Goal: Use online tool/utility: Utilize a website feature to perform a specific function

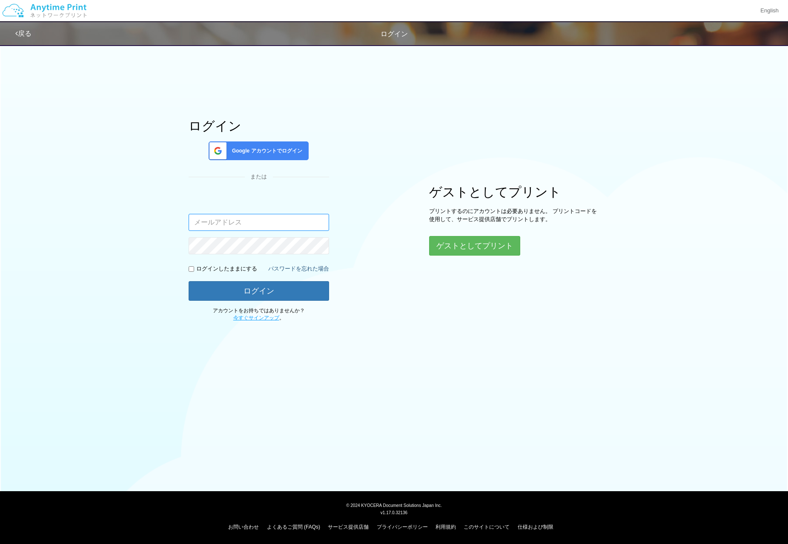
type input "[EMAIL_ADDRESS][DOMAIN_NAME]"
drag, startPoint x: 273, startPoint y: 289, endPoint x: 314, endPoint y: 312, distance: 47.5
click at [274, 288] on button "ログイン" at bounding box center [259, 291] width 141 height 20
click at [290, 294] on button "ログイン" at bounding box center [259, 291] width 141 height 20
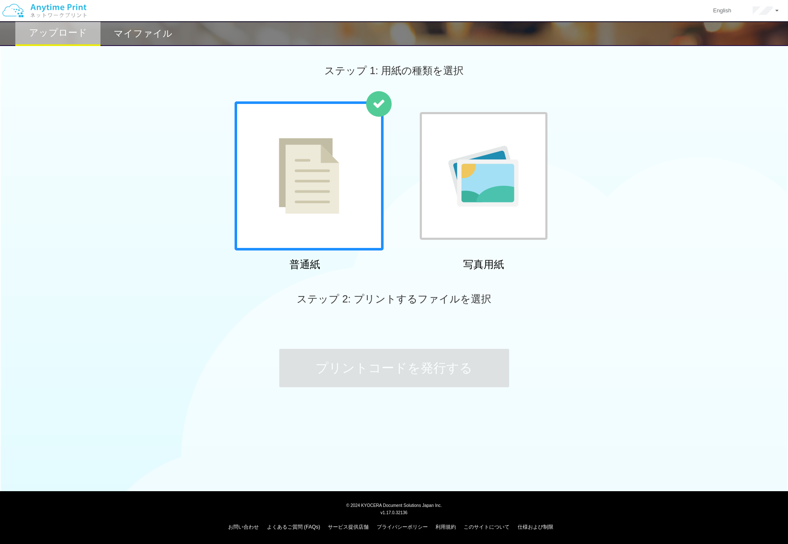
click at [337, 222] on div at bounding box center [309, 175] width 149 height 149
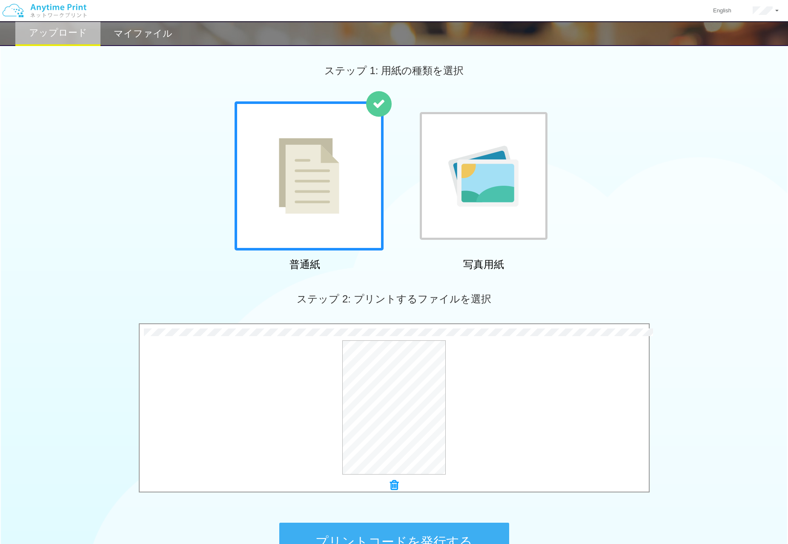
click at [485, 531] on button "プリントコードを発行する" at bounding box center [394, 542] width 230 height 38
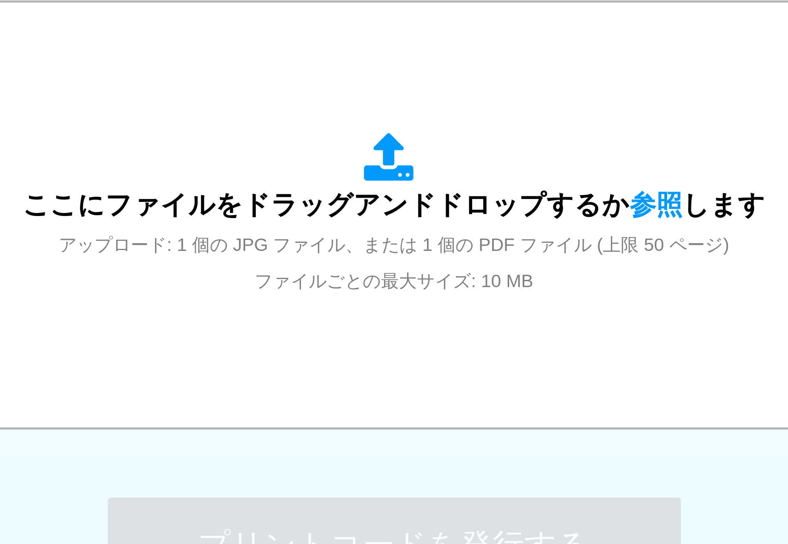
click at [267, 497] on div "プリントコードを発行する" at bounding box center [395, 541] width 256 height 89
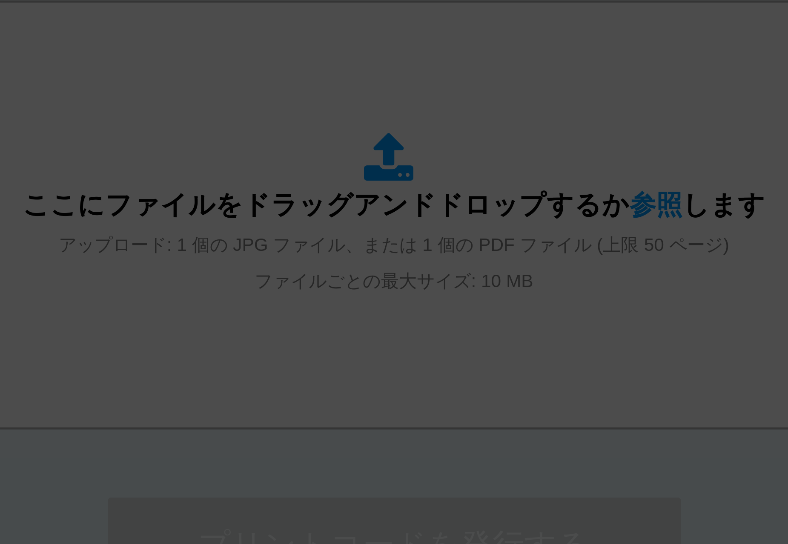
click at [154, 178] on body "プリントコード: OK サービス提供店舗 English アカウント設定 ログアウト アップロード マイファイル ステップ 1: 用紙の種類を選択" at bounding box center [394, 314] width 788 height 629
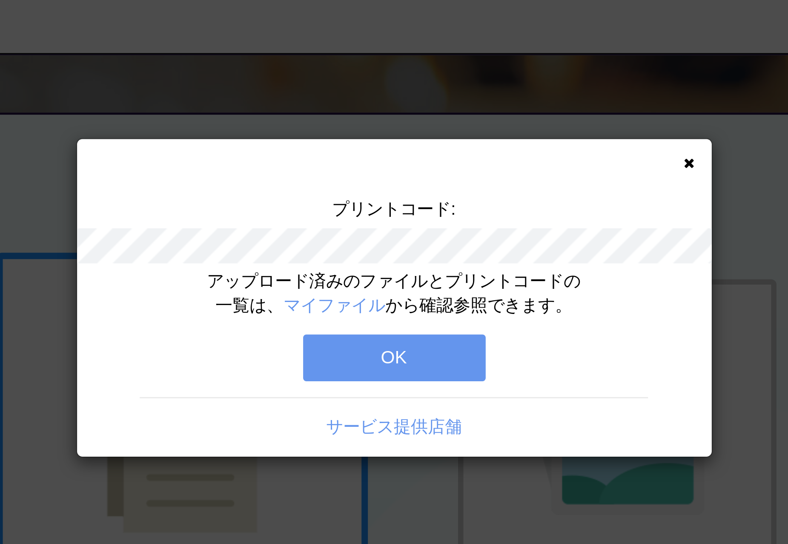
click at [358, 138] on button "OK" at bounding box center [394, 143] width 73 height 19
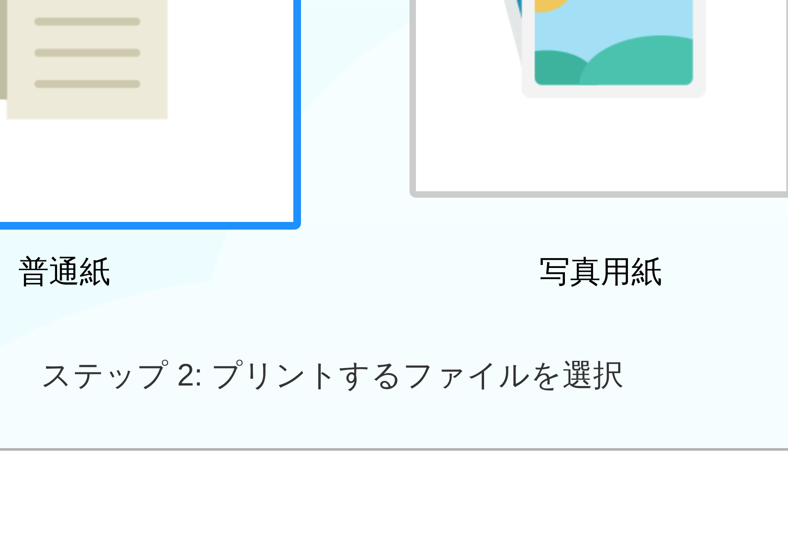
scroll to position [57, 0]
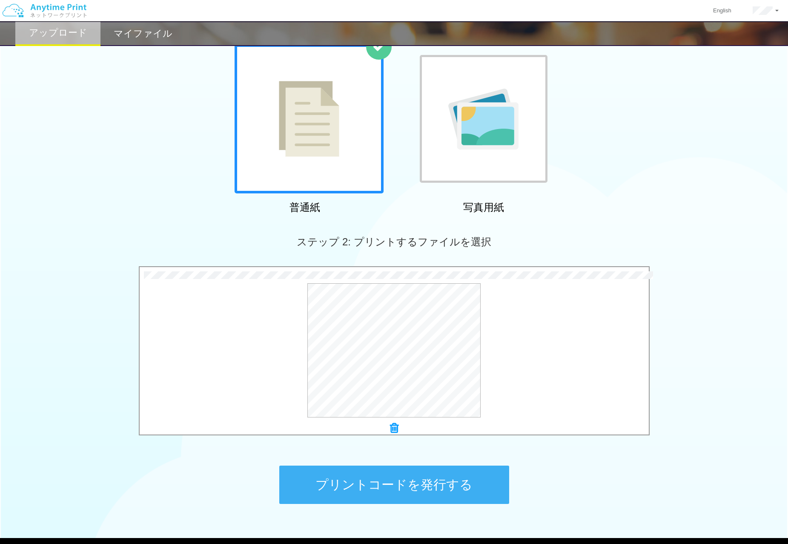
click at [488, 483] on button "プリントコードを発行する" at bounding box center [394, 485] width 230 height 38
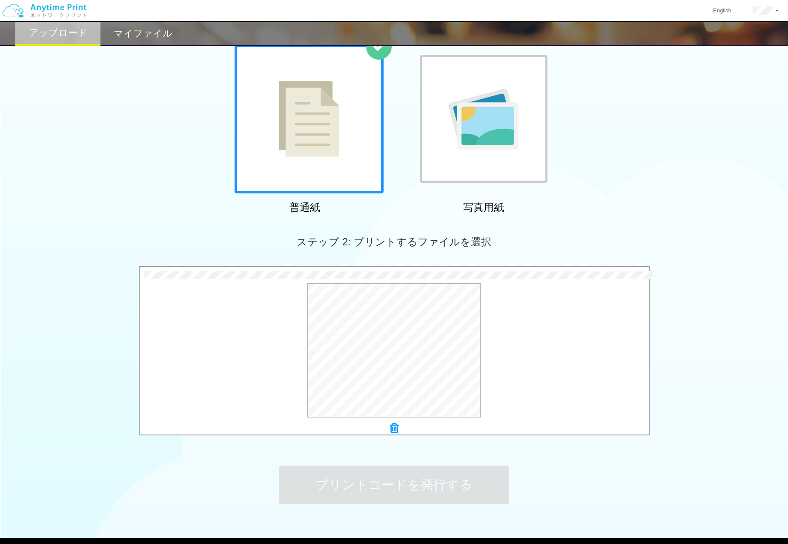
scroll to position [0, 0]
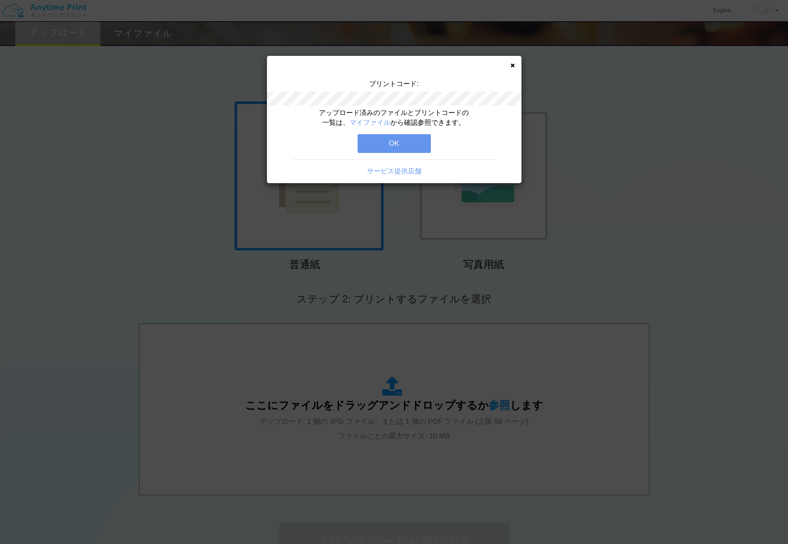
click at [396, 145] on button "OK" at bounding box center [394, 143] width 73 height 19
